Goal: Find specific page/section: Find specific page/section

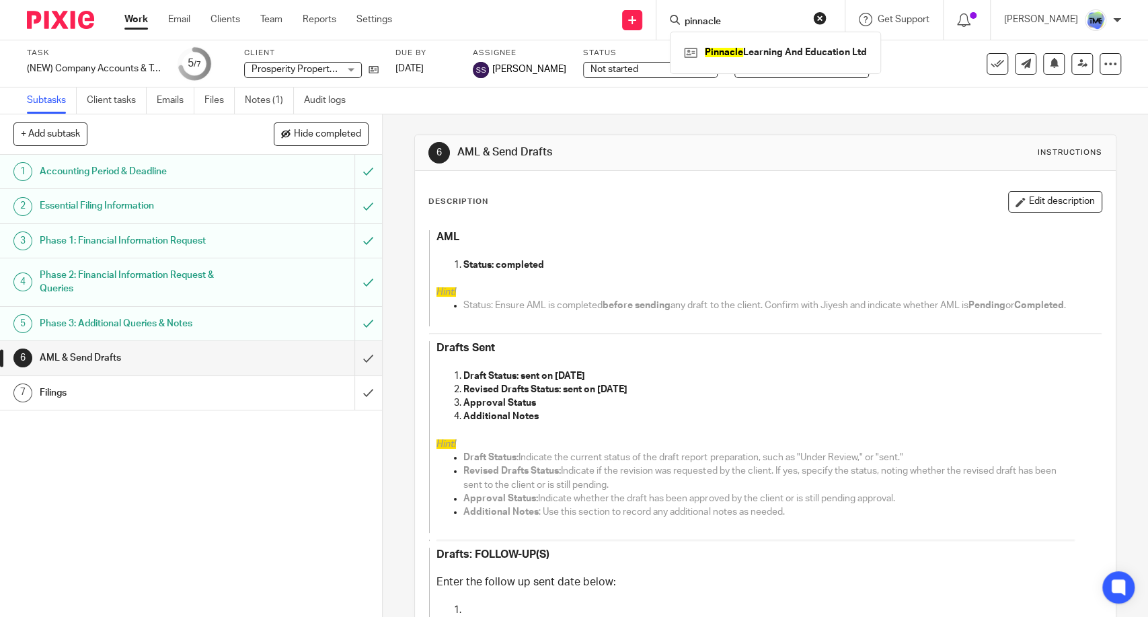
type input "pinnacle"
click button "submit" at bounding box center [0, 0] width 0 height 0
click at [753, 40] on div "Pinnacle Learning And Education Ltd" at bounding box center [775, 53] width 211 height 42
click at [757, 45] on link at bounding box center [776, 52] width 190 height 20
click at [760, 61] on link at bounding box center [776, 52] width 190 height 20
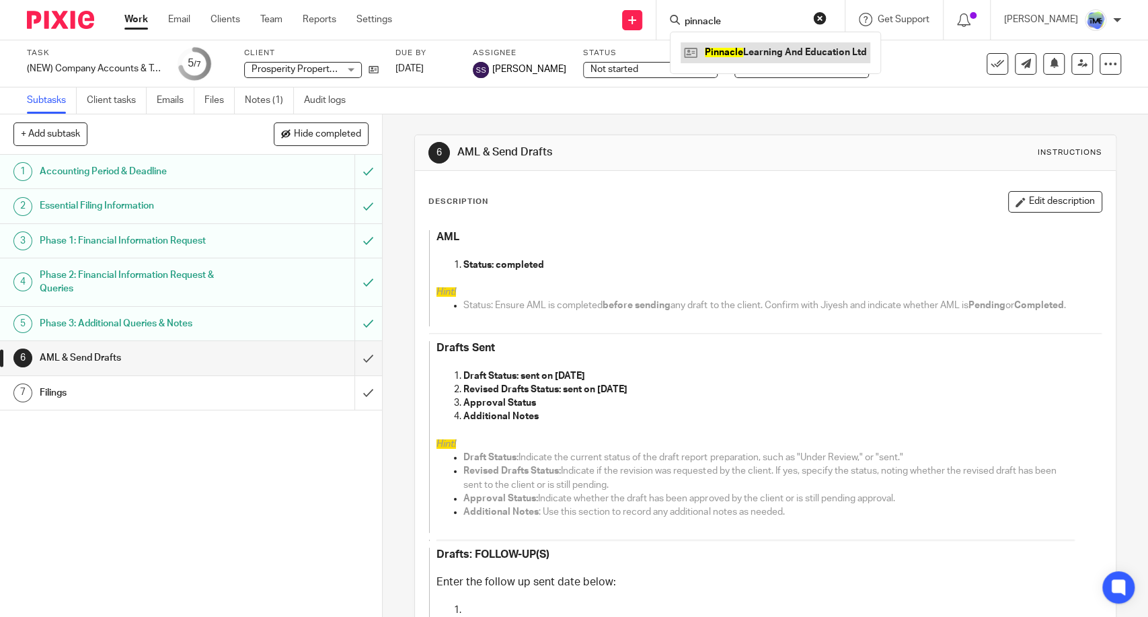
click at [759, 59] on link at bounding box center [776, 52] width 190 height 20
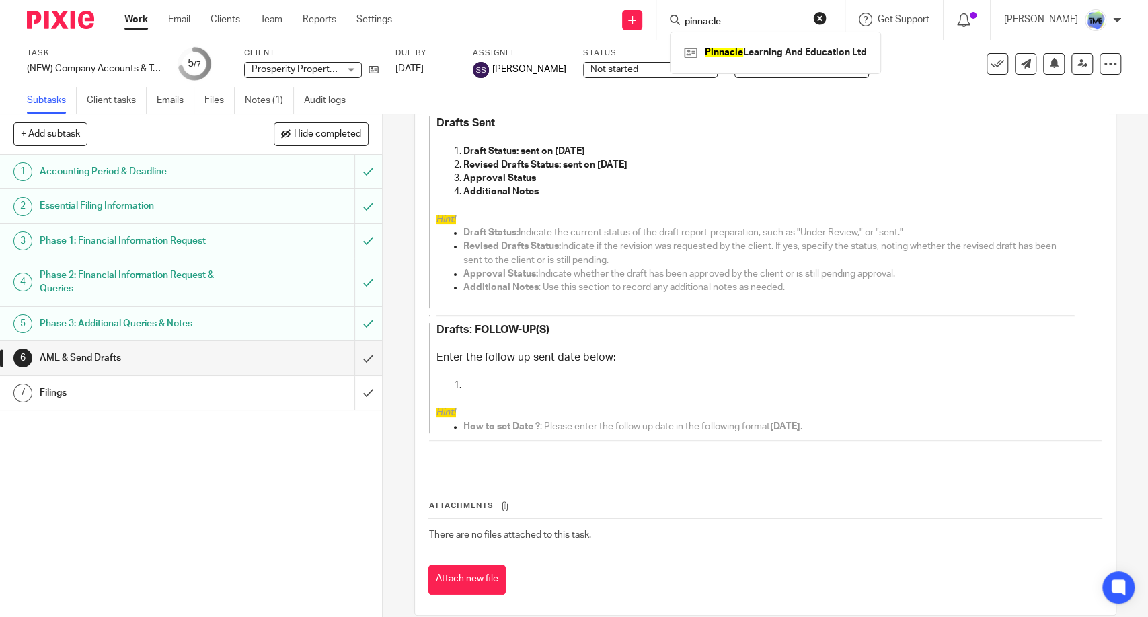
scroll to position [256, 0]
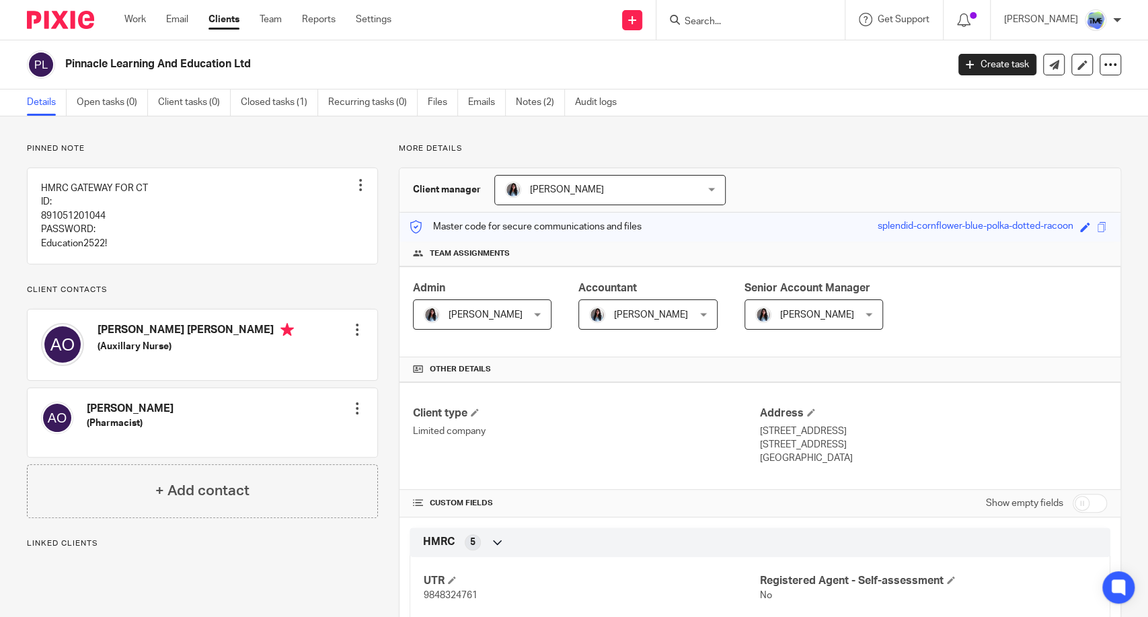
scroll to position [422, 0]
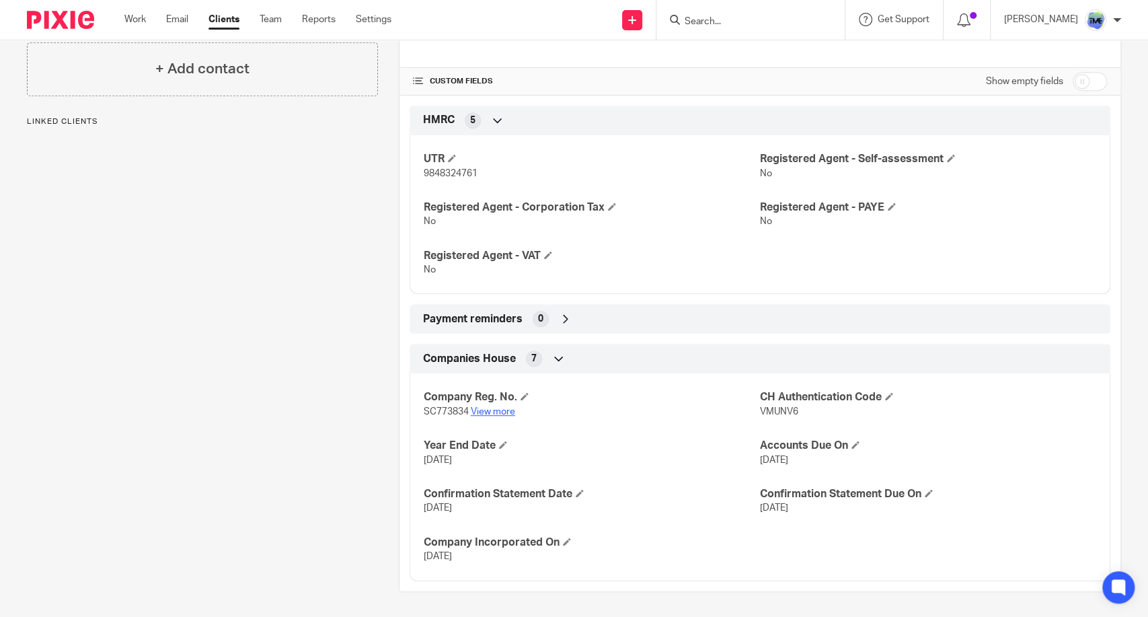
click at [484, 409] on link "View more" at bounding box center [493, 411] width 44 height 9
